Goal: Find specific page/section: Find specific page/section

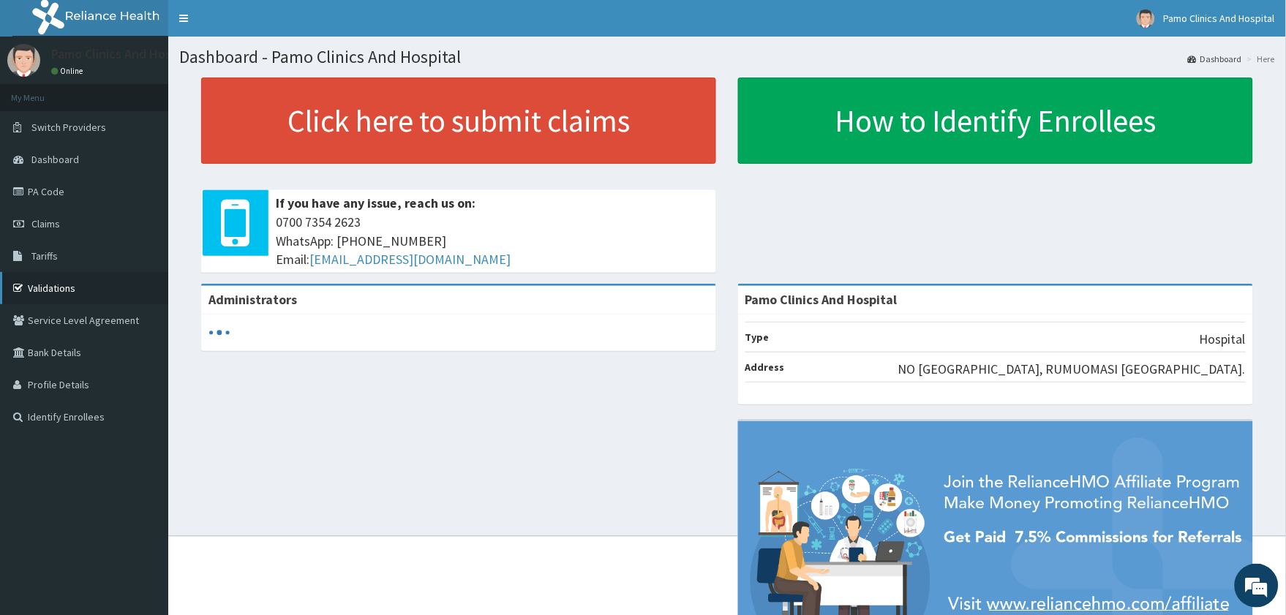
click at [68, 289] on link "Validations" at bounding box center [84, 288] width 168 height 32
click at [63, 285] on link "Validations" at bounding box center [84, 288] width 168 height 32
click at [46, 285] on link "Validations" at bounding box center [84, 288] width 168 height 32
